Goal: Task Accomplishment & Management: Manage account settings

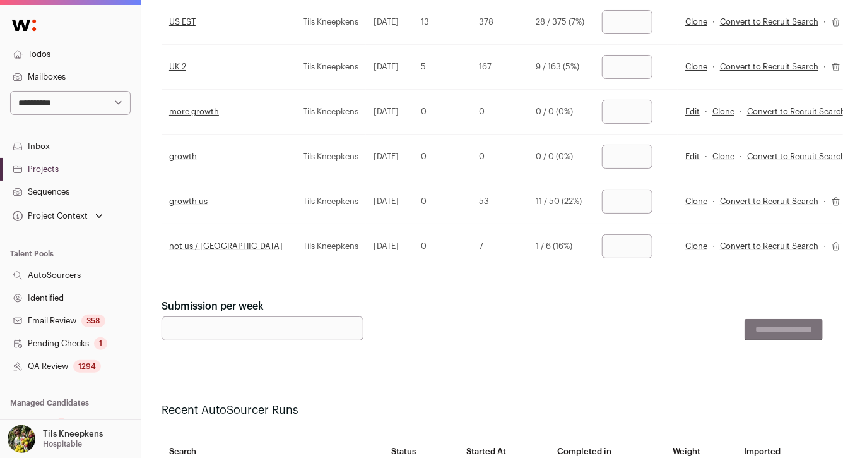
scroll to position [86, 0]
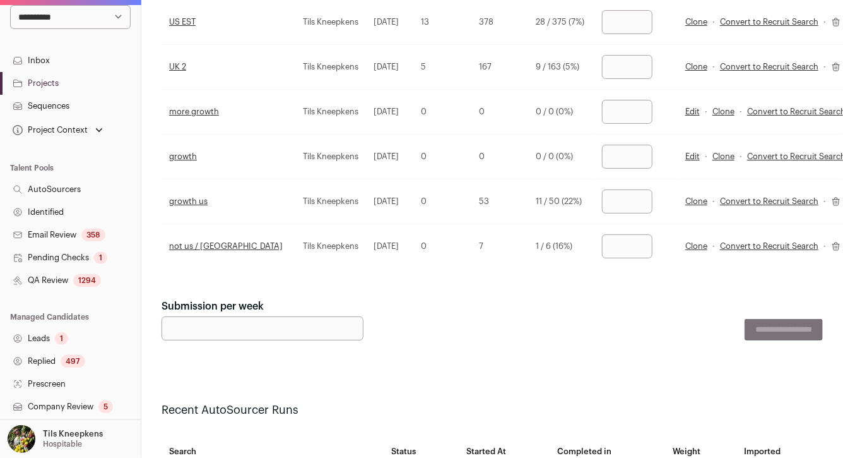
click at [95, 335] on link "Leads 1" at bounding box center [70, 338] width 141 height 23
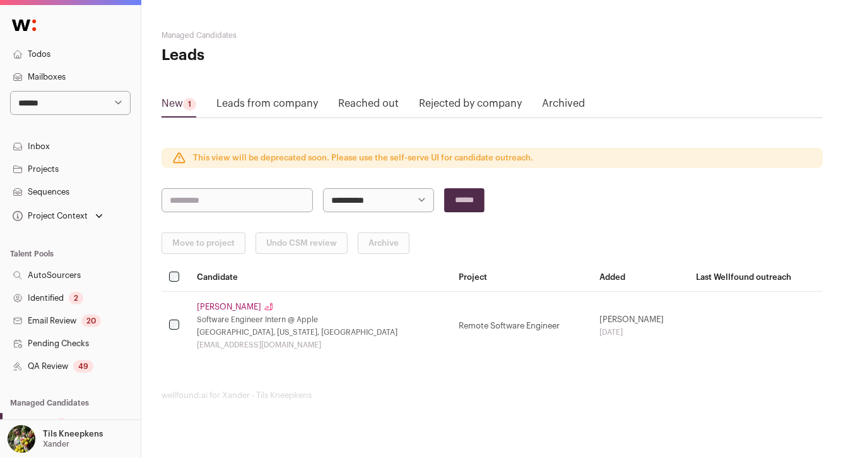
click at [211, 309] on link "Andrew Yin" at bounding box center [229, 307] width 64 height 10
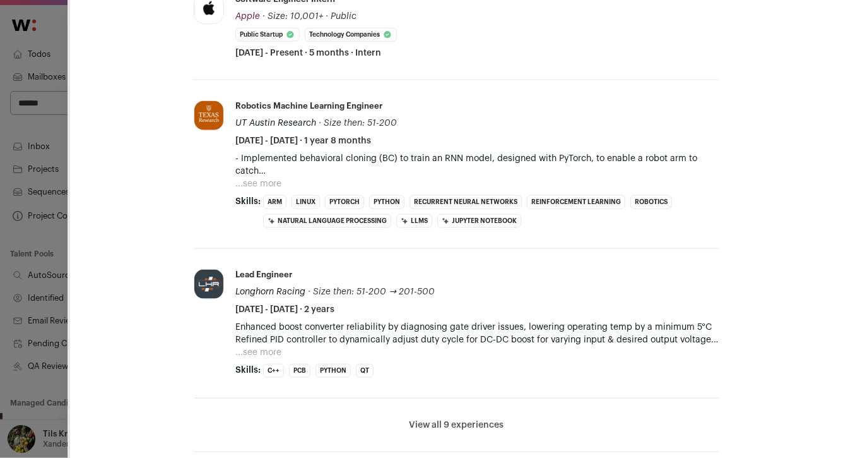
scroll to position [642, 0]
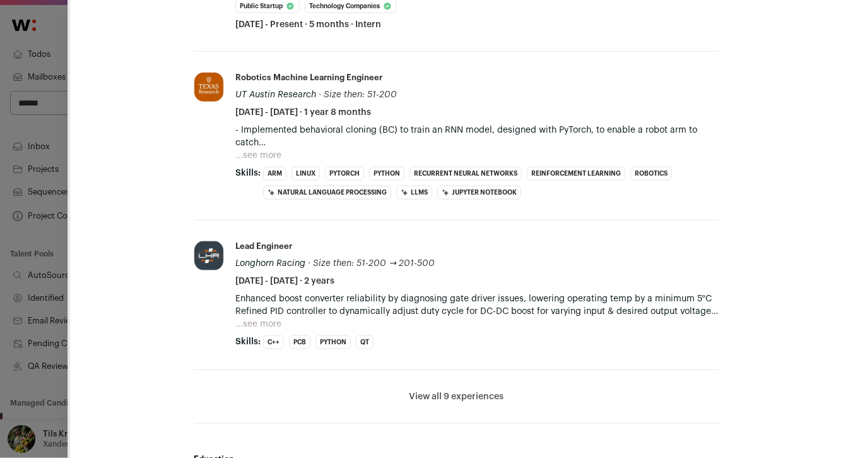
click at [49, 300] on div "**********" at bounding box center [421, 229] width 843 height 458
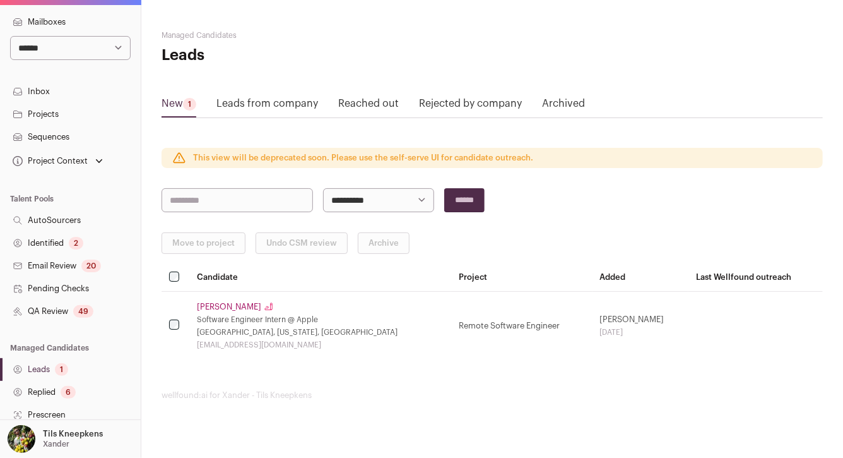
scroll to position [90, 0]
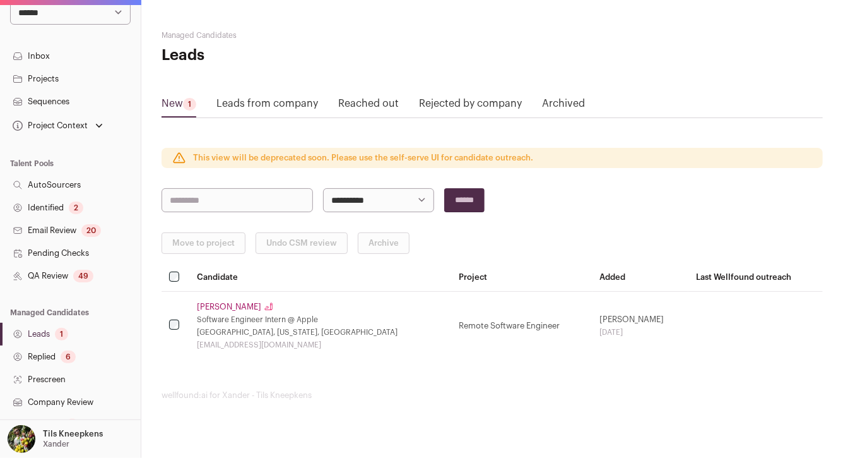
click at [222, 302] on link "Andrew Yin" at bounding box center [229, 307] width 64 height 10
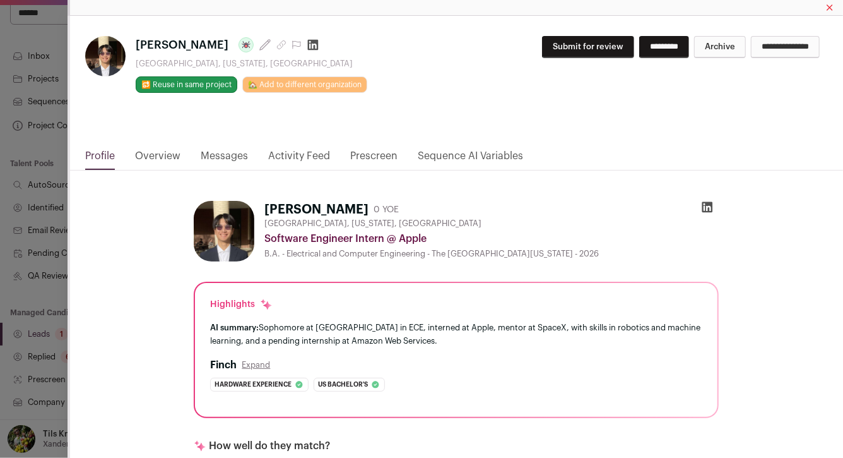
click at [208, 158] on link "Messages" at bounding box center [224, 158] width 47 height 21
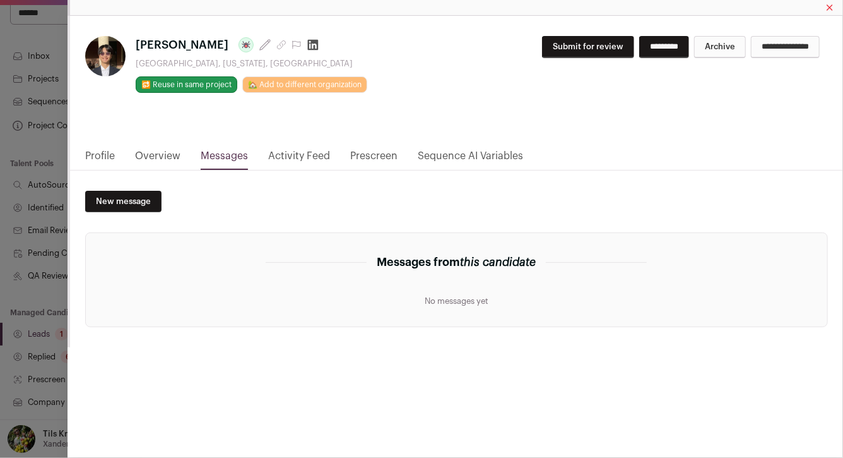
click at [165, 155] on link "Overview" at bounding box center [157, 158] width 45 height 21
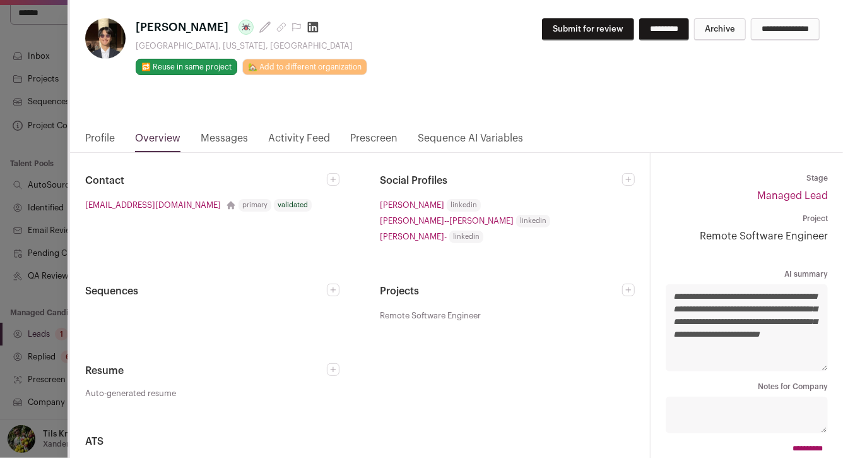
scroll to position [48, 0]
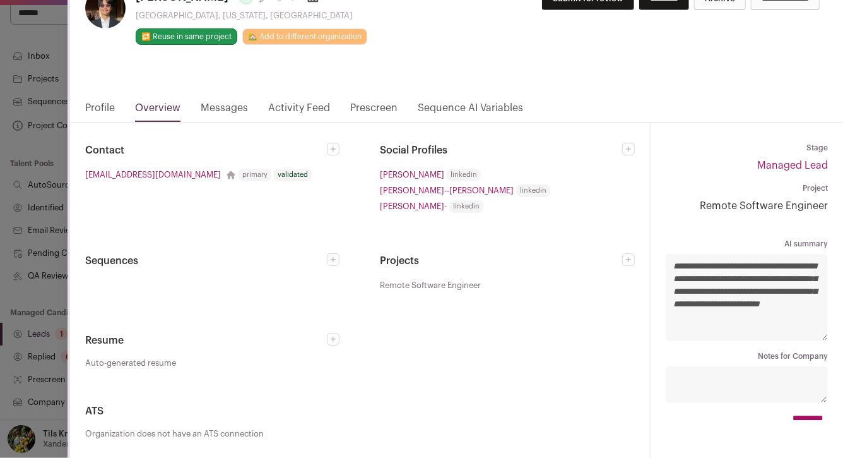
click at [109, 104] on link "Profile" at bounding box center [100, 110] width 30 height 21
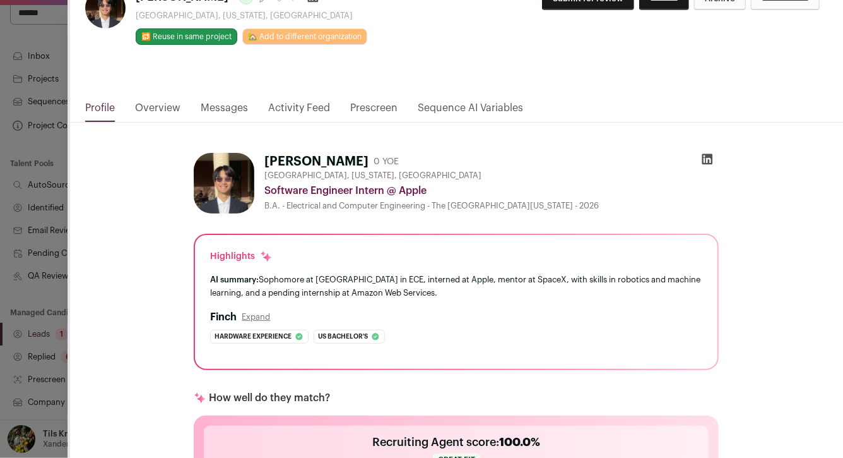
scroll to position [0, 0]
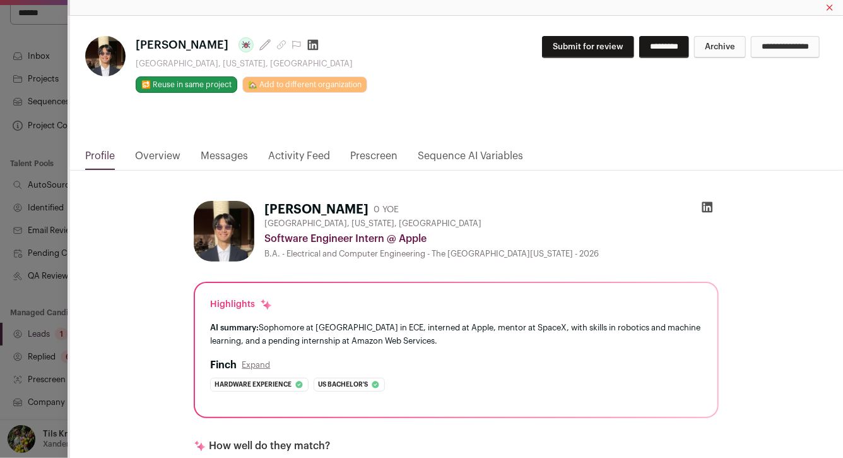
click at [172, 153] on link "Overview" at bounding box center [157, 158] width 45 height 21
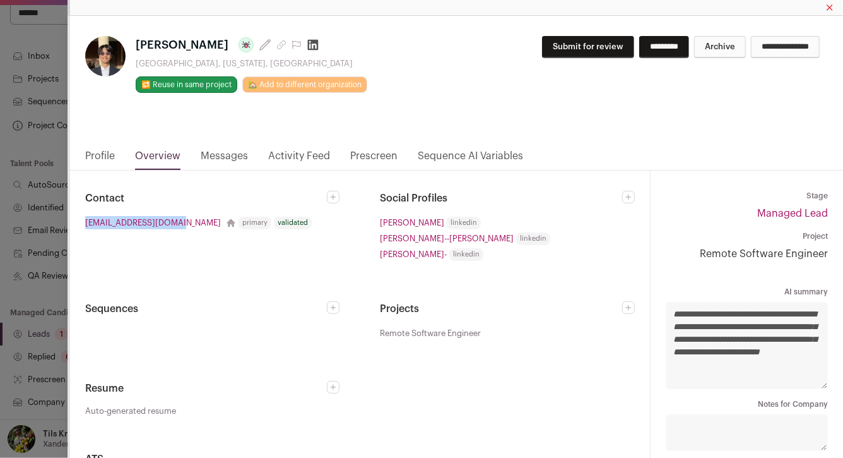
drag, startPoint x: 182, startPoint y: 222, endPoint x: 85, endPoint y: 224, distance: 97.2
click at [85, 225] on li "andrewtcyin@gmail.com primary validated" at bounding box center [212, 222] width 254 height 13
copy link "andrewtcyin@gmail.com"
click at [307, 45] on icon "Close modal via background" at bounding box center [313, 45] width 13 height 13
click at [210, 153] on link "Messages" at bounding box center [224, 158] width 47 height 21
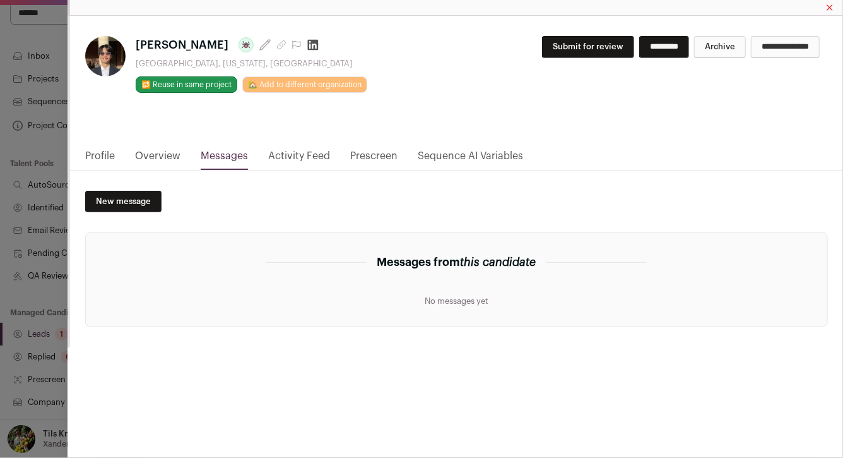
click at [157, 161] on link "Overview" at bounding box center [157, 158] width 45 height 21
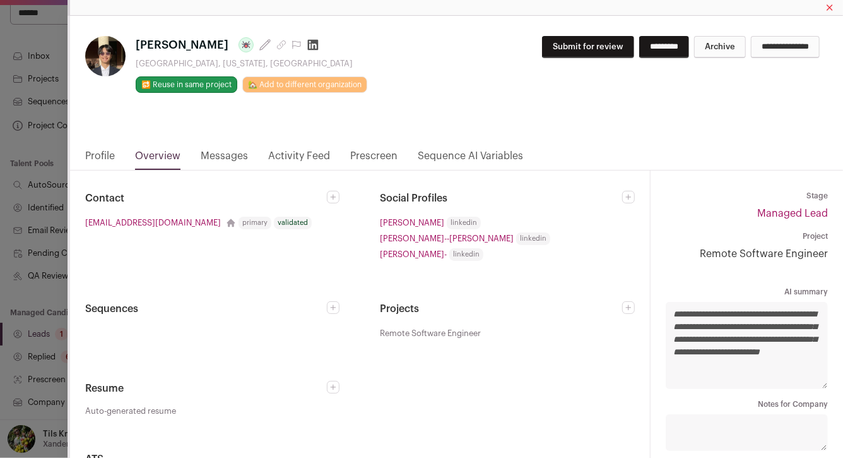
click at [95, 158] on link "Profile" at bounding box center [100, 158] width 30 height 21
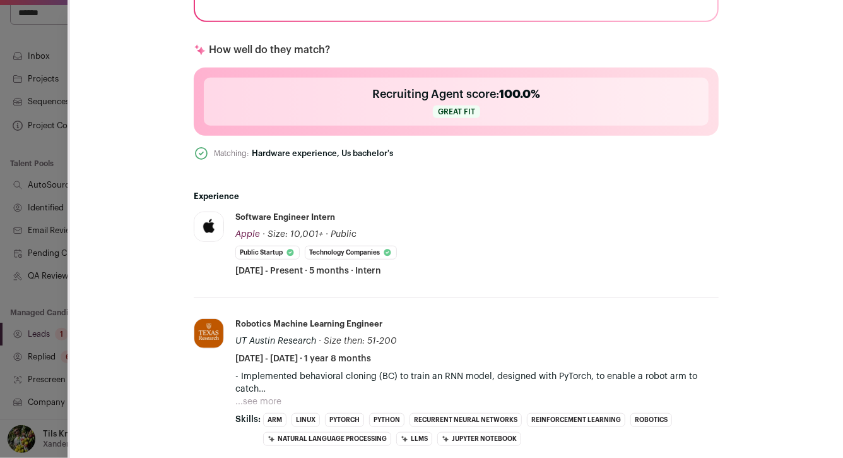
scroll to position [364, 0]
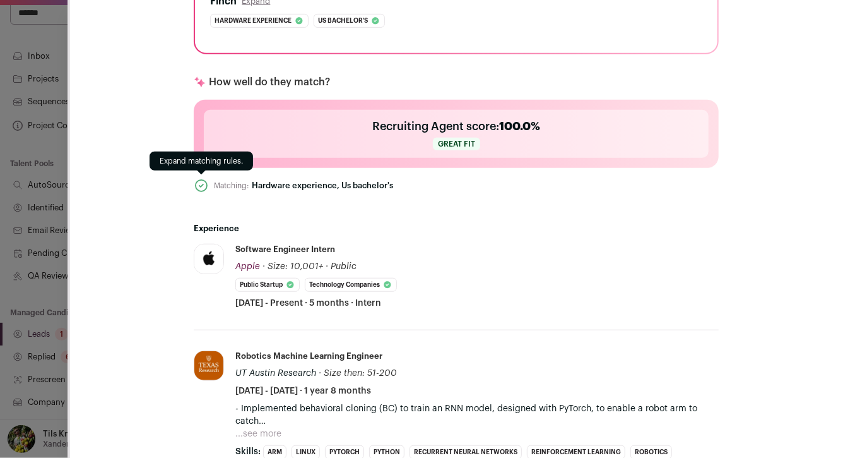
click at [201, 187] on icon "Close modal via background" at bounding box center [201, 185] width 15 height 15
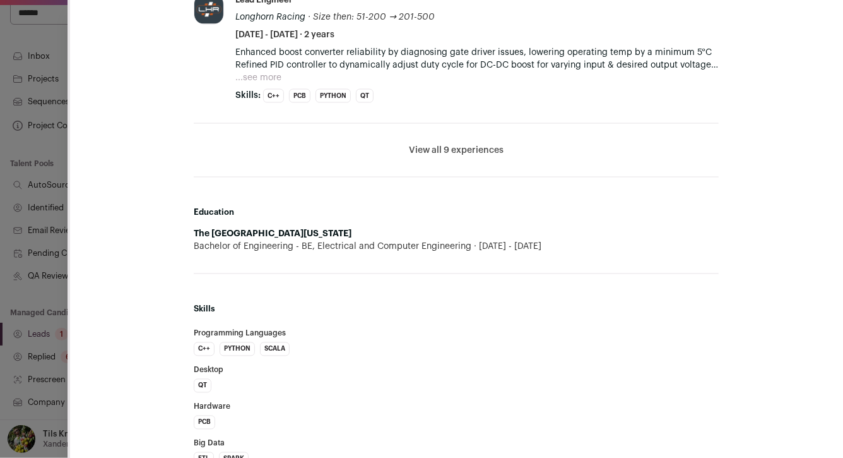
scroll to position [963, 0]
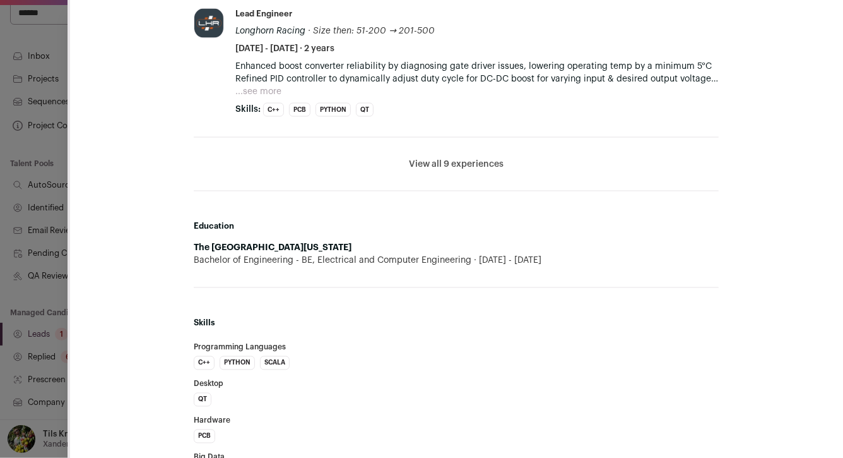
click at [448, 163] on button "View all 9 experiences" at bounding box center [456, 164] width 95 height 13
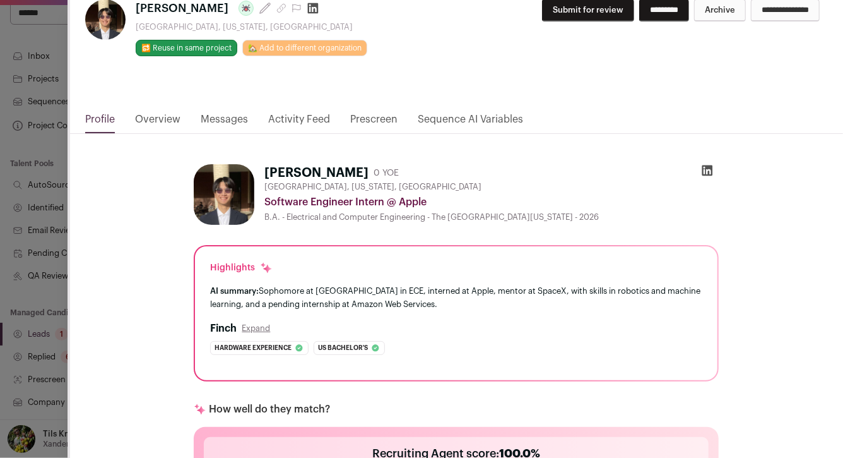
scroll to position [0, 0]
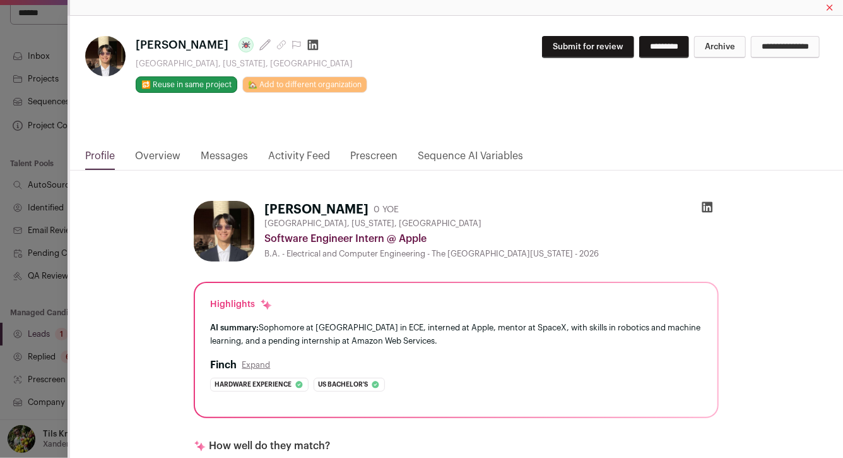
click at [703, 45] on button "Archive" at bounding box center [720, 47] width 52 height 22
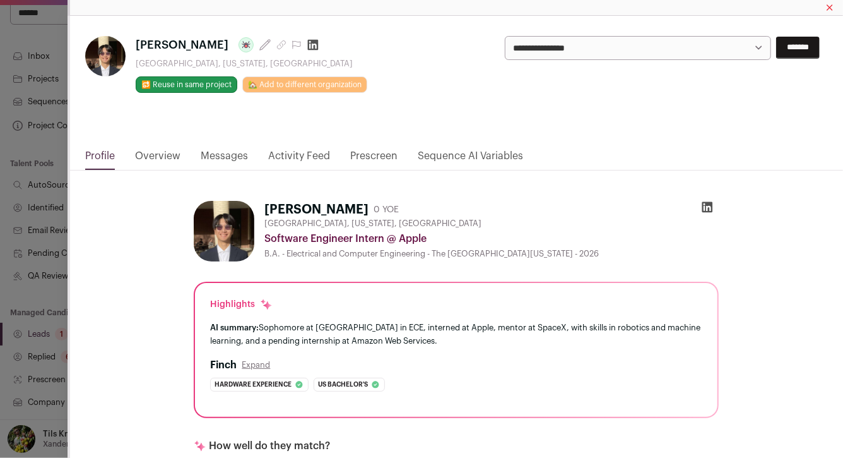
click at [703, 45] on select "**********" at bounding box center [638, 48] width 267 height 24
select select "**********"
click at [803, 45] on input "*******" at bounding box center [798, 48] width 44 height 22
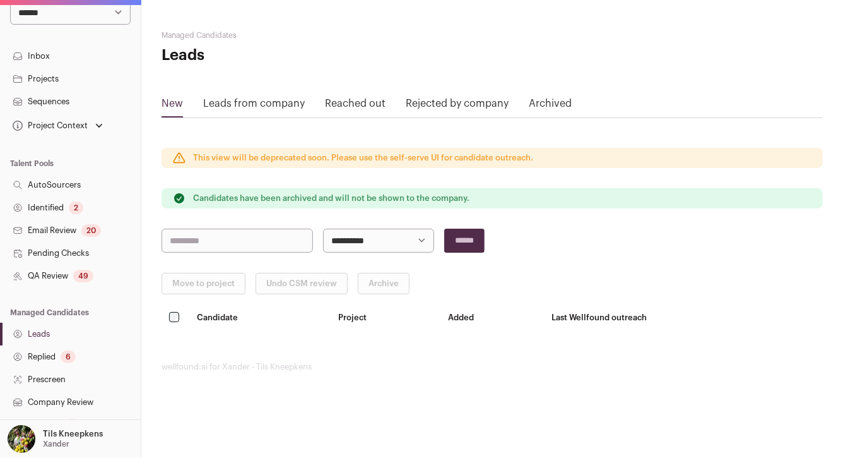
click at [100, 9] on select "**********" at bounding box center [70, 13] width 121 height 24
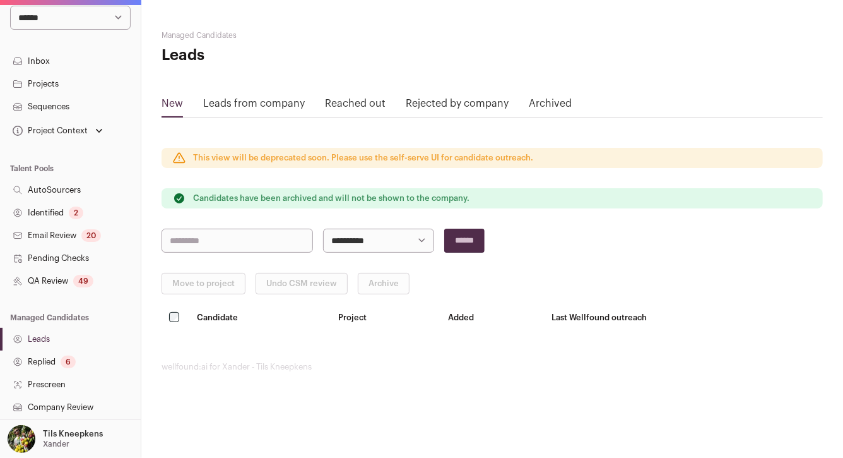
select select "*****"
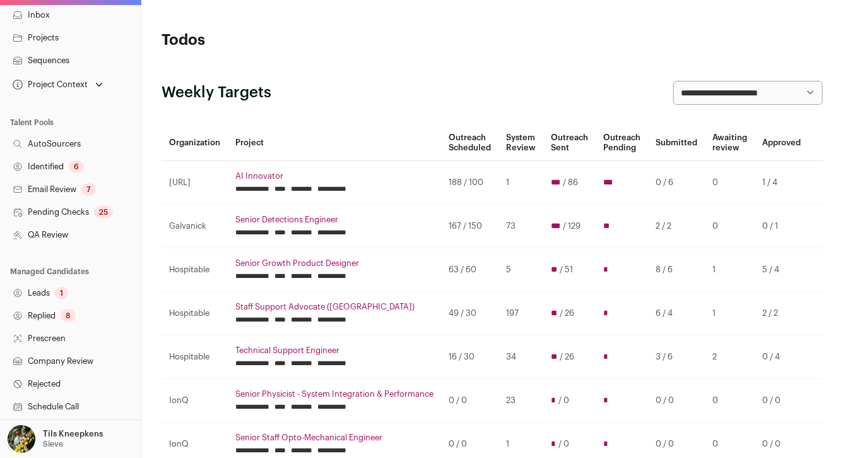
scroll to position [268, 0]
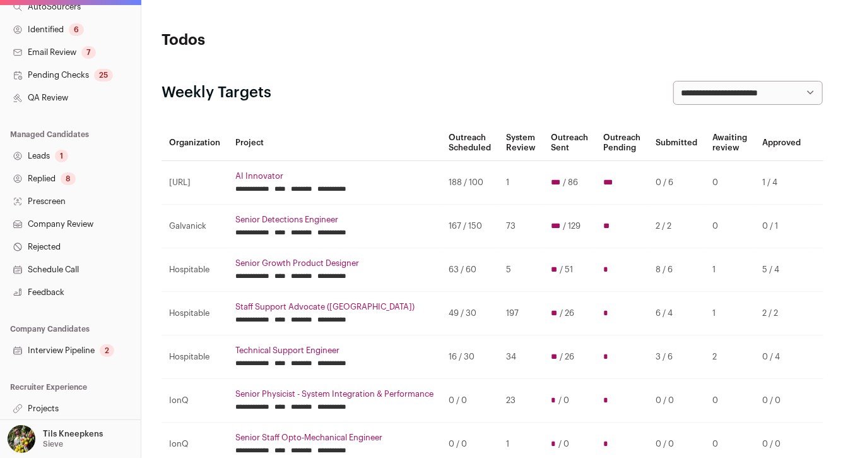
click at [92, 346] on link "Interview Pipeline 2" at bounding box center [70, 350] width 141 height 23
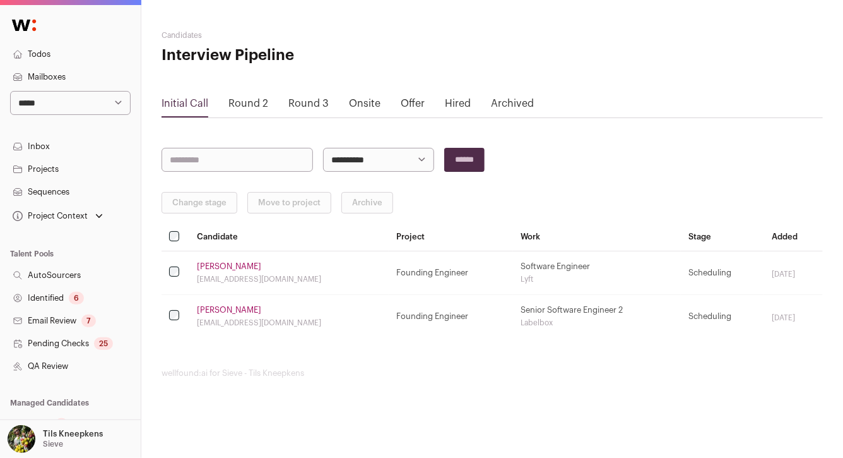
click at [252, 102] on link "Round 2" at bounding box center [249, 103] width 40 height 10
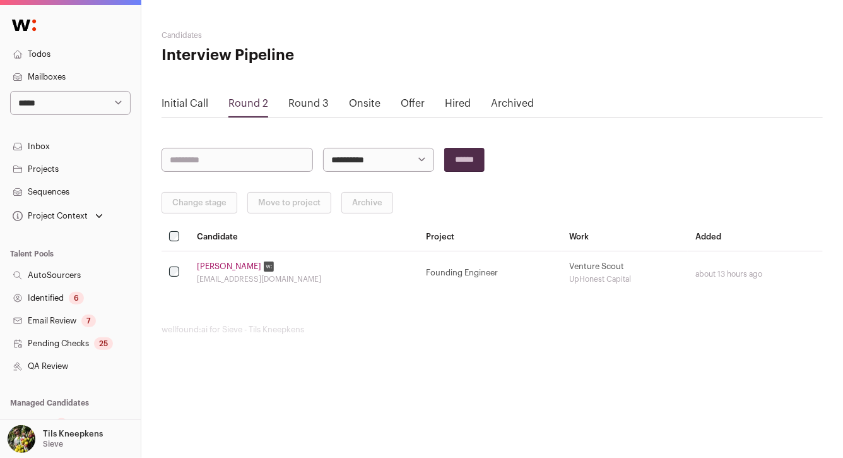
click at [299, 109] on div "Round 3" at bounding box center [308, 106] width 40 height 21
click at [201, 267] on link "[PERSON_NAME]" at bounding box center [229, 266] width 64 height 10
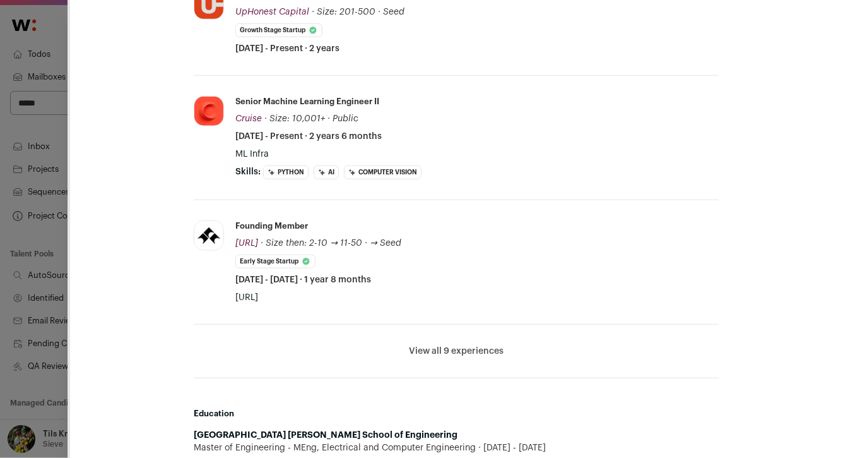
scroll to position [487, 0]
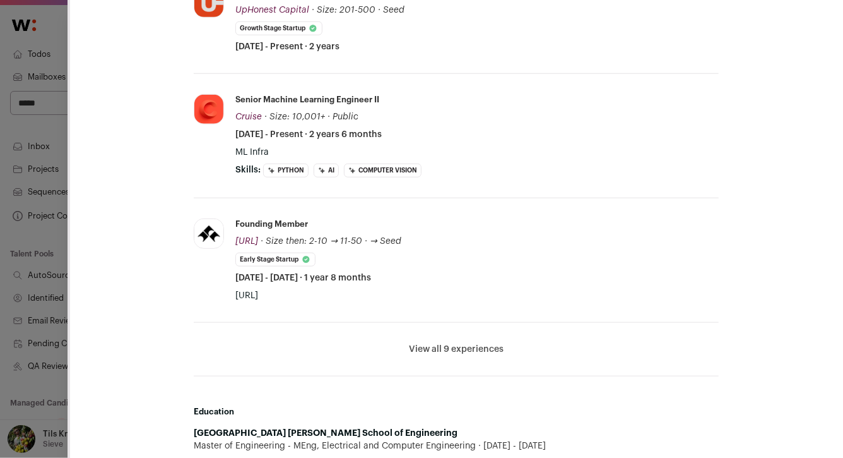
click at [459, 352] on button "View all 9 experiences" at bounding box center [456, 349] width 95 height 13
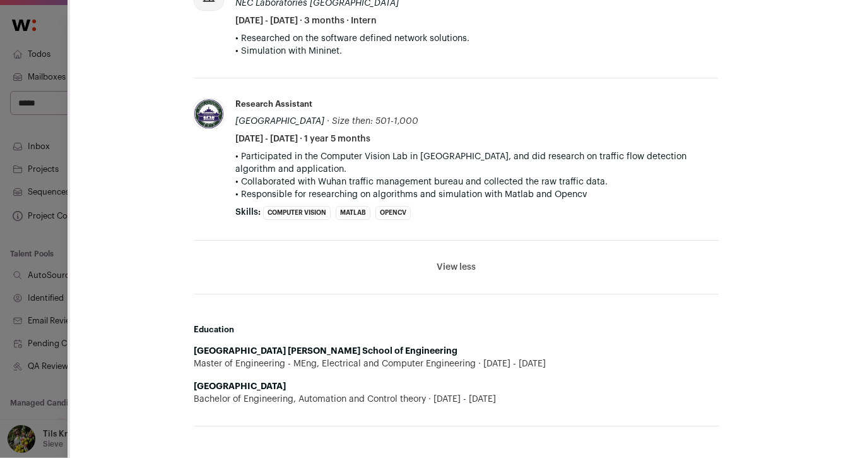
scroll to position [1789, 0]
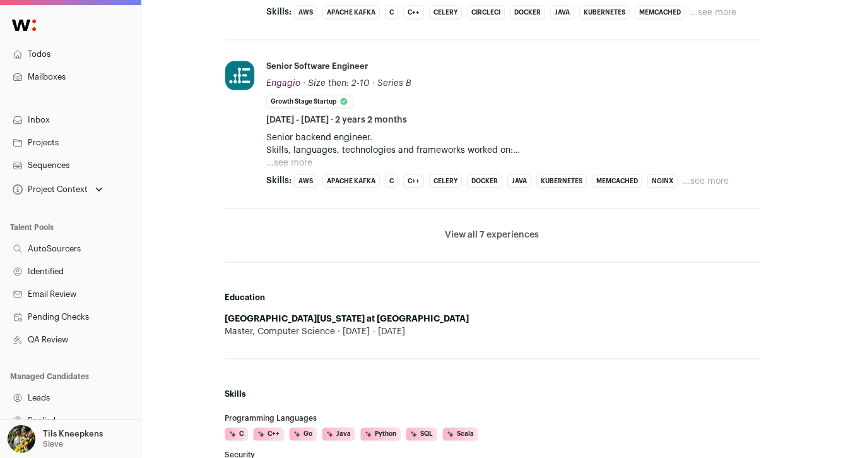
scroll to position [1026, 0]
